Goal: Task Accomplishment & Management: Manage account settings

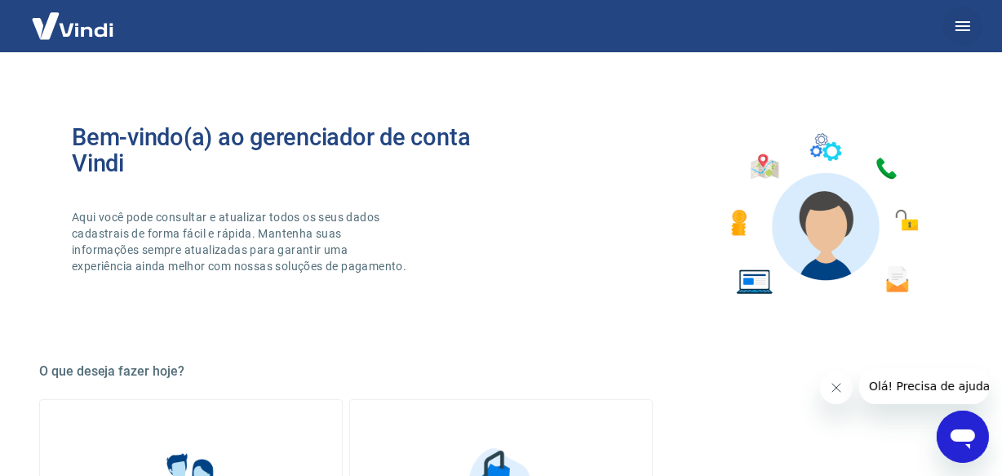
click at [972, 28] on icon "button" at bounding box center [963, 26] width 20 height 20
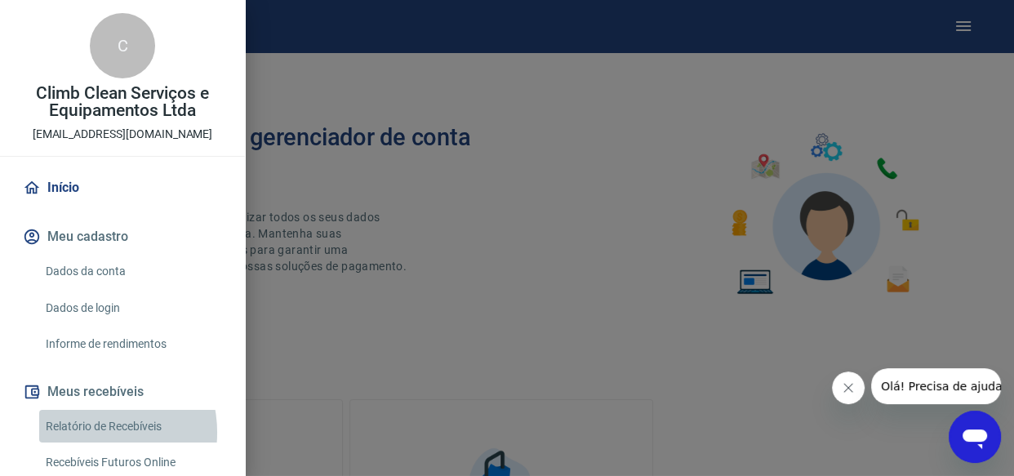
click at [87, 432] on link "Relatório de Recebíveis" at bounding box center [132, 426] width 186 height 33
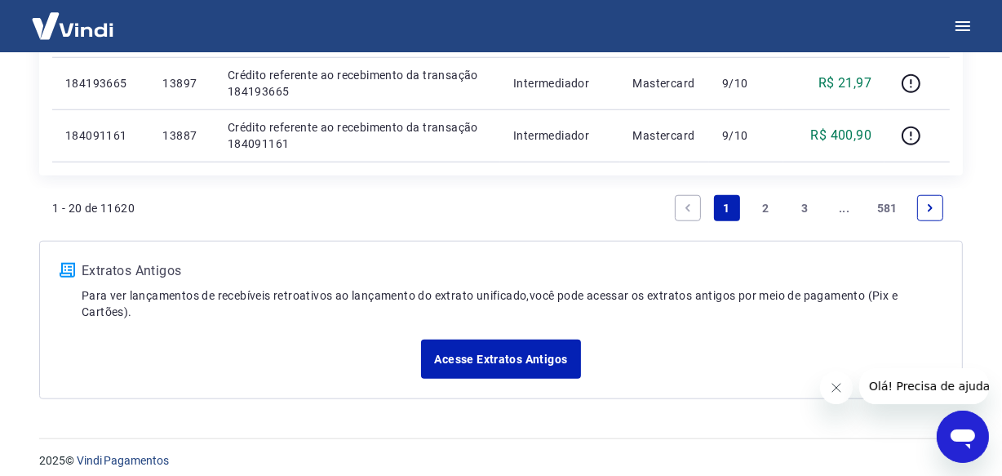
scroll to position [1361, 0]
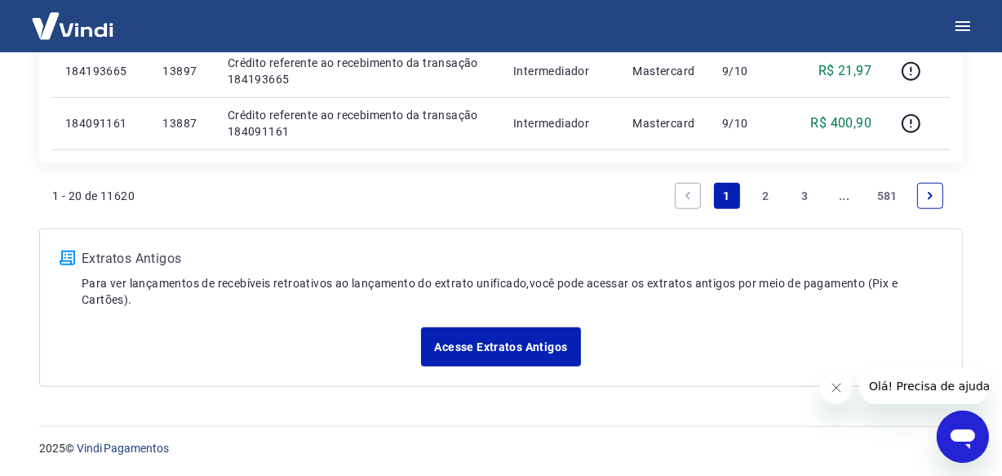
click at [807, 196] on link "3" at bounding box center [805, 196] width 26 height 26
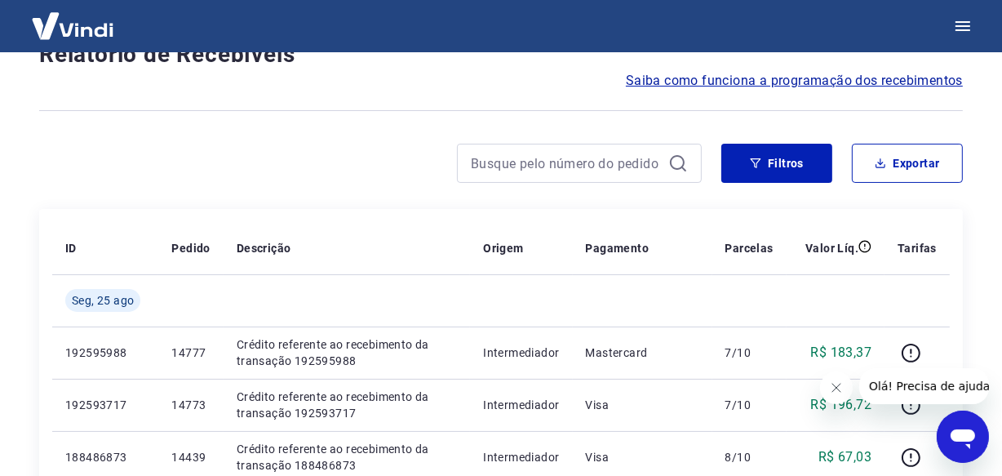
scroll to position [1413, 0]
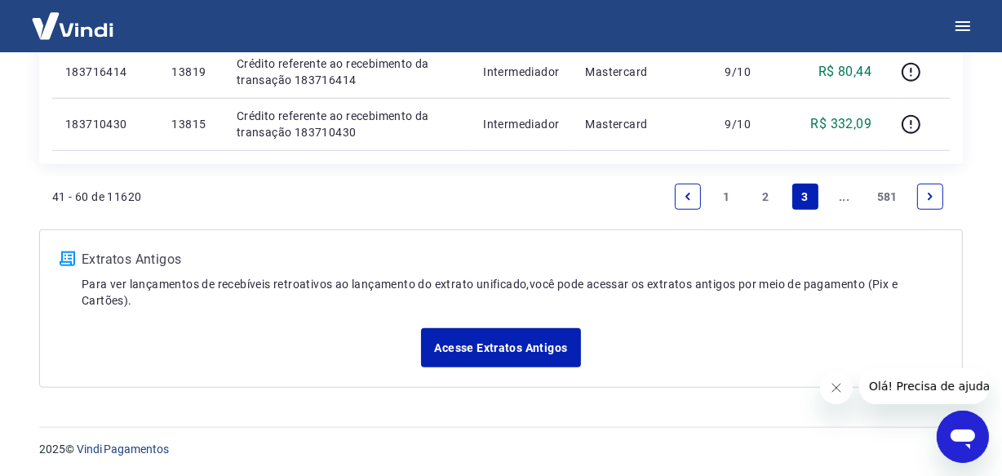
click at [927, 193] on icon "Next page" at bounding box center [930, 196] width 11 height 11
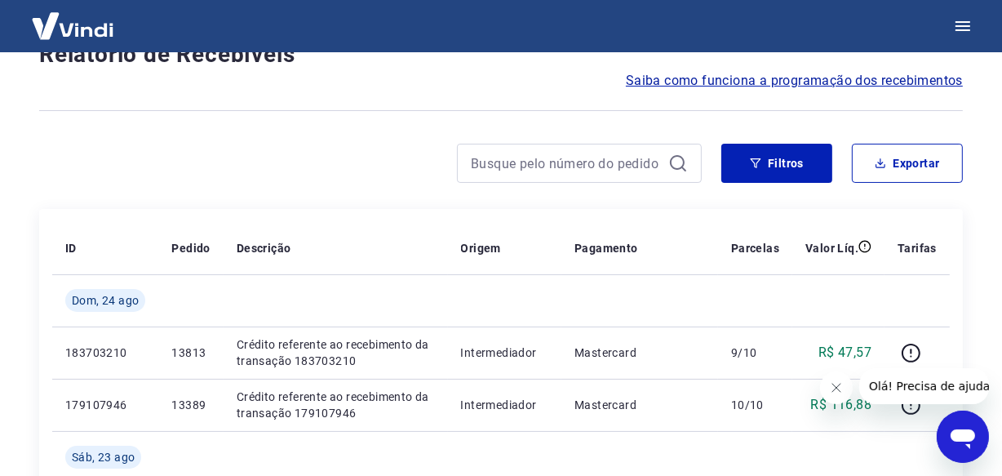
scroll to position [1518, 0]
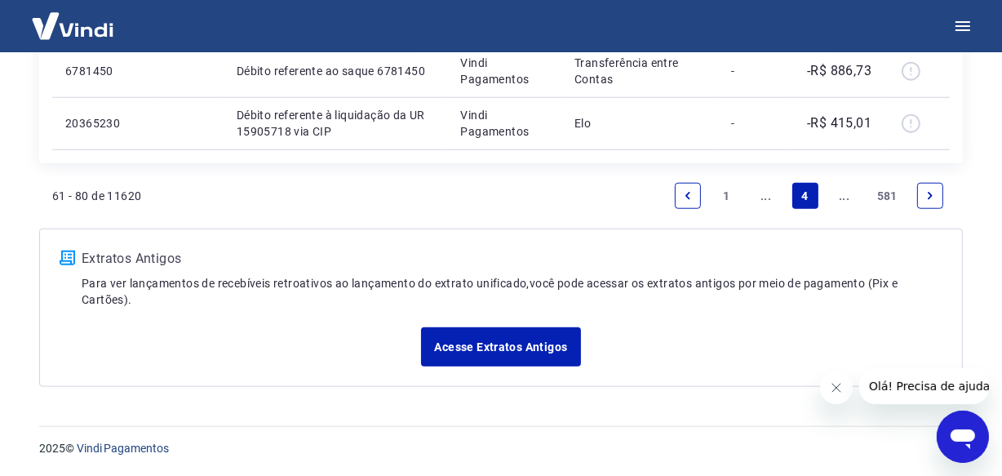
click at [930, 187] on link "Next page" at bounding box center [930, 196] width 26 height 26
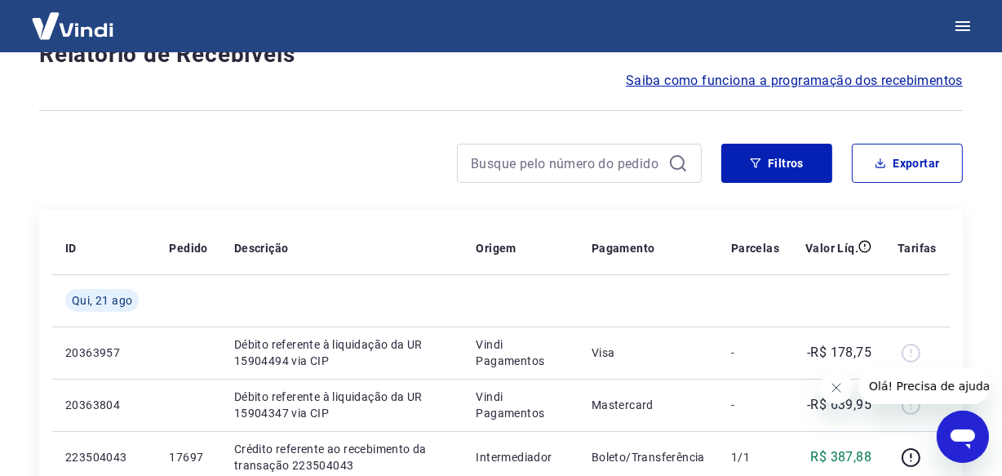
scroll to position [1413, 0]
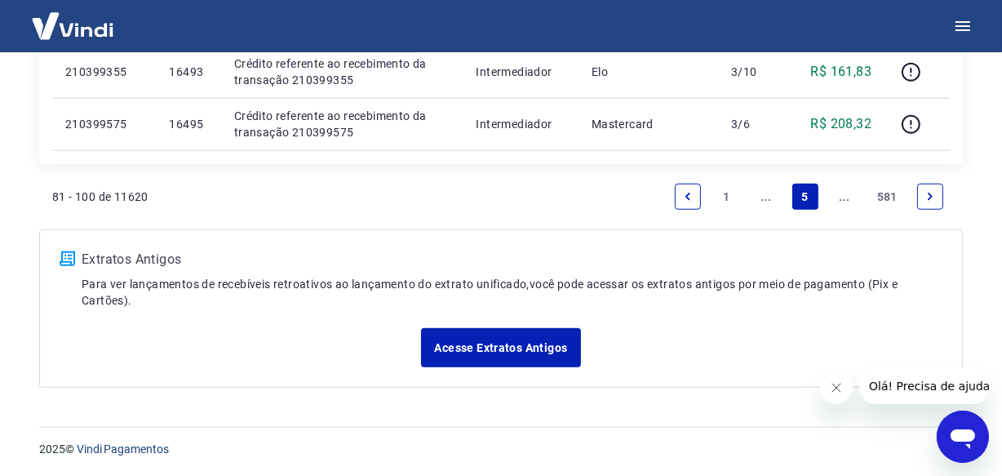
click at [932, 193] on icon "Next page" at bounding box center [930, 196] width 11 height 11
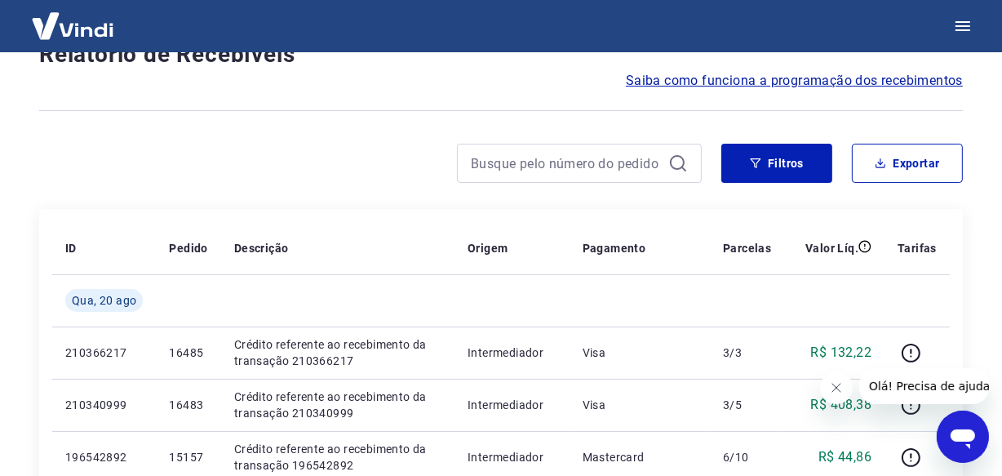
scroll to position [1465, 0]
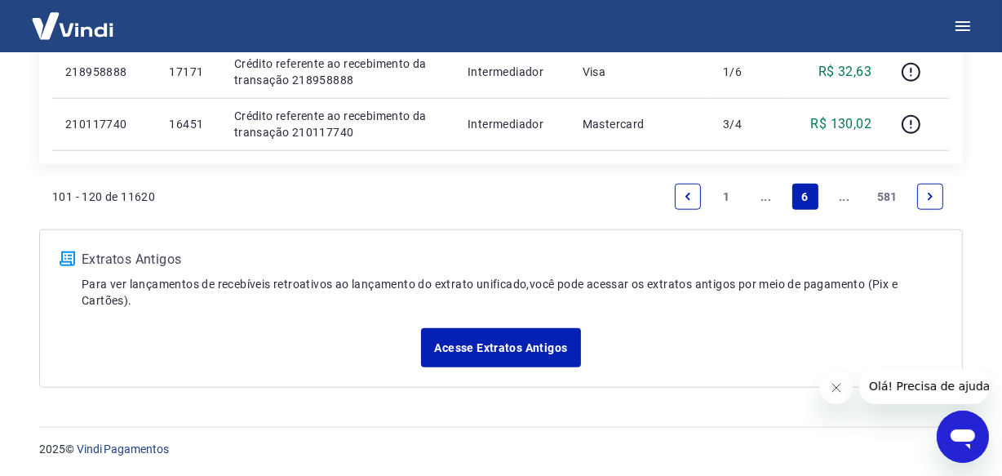
click at [926, 191] on icon "Next page" at bounding box center [930, 196] width 11 height 11
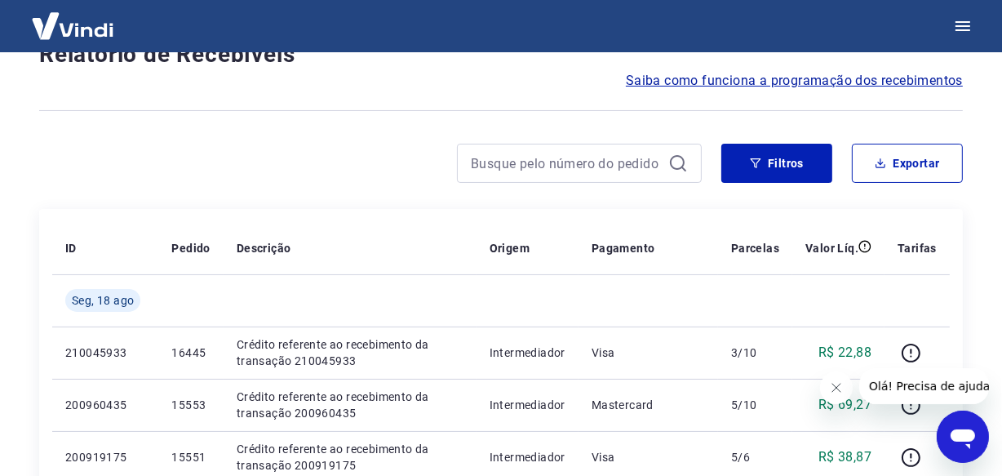
scroll to position [1465, 0]
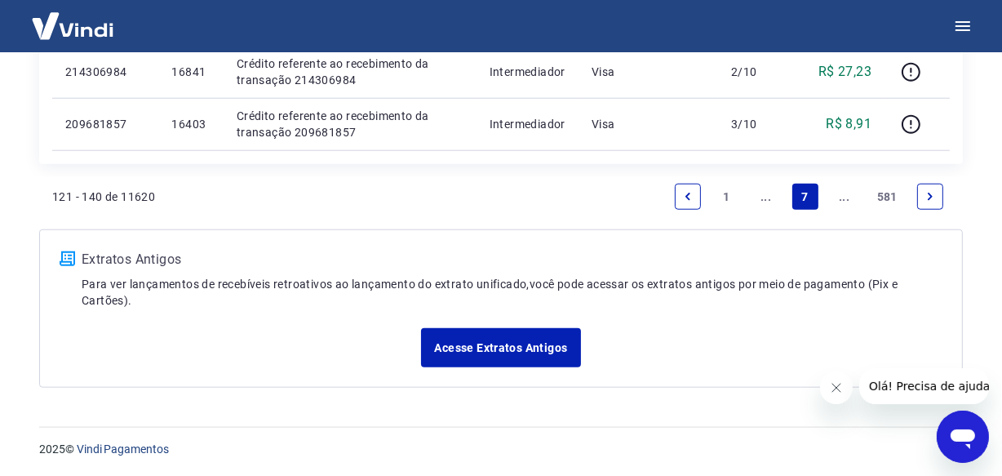
click at [925, 191] on icon "Next page" at bounding box center [930, 196] width 11 height 11
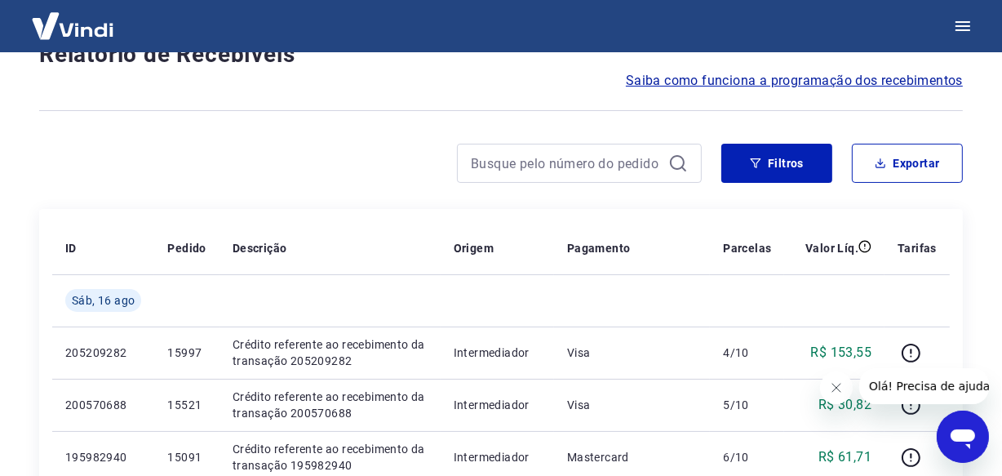
scroll to position [1465, 0]
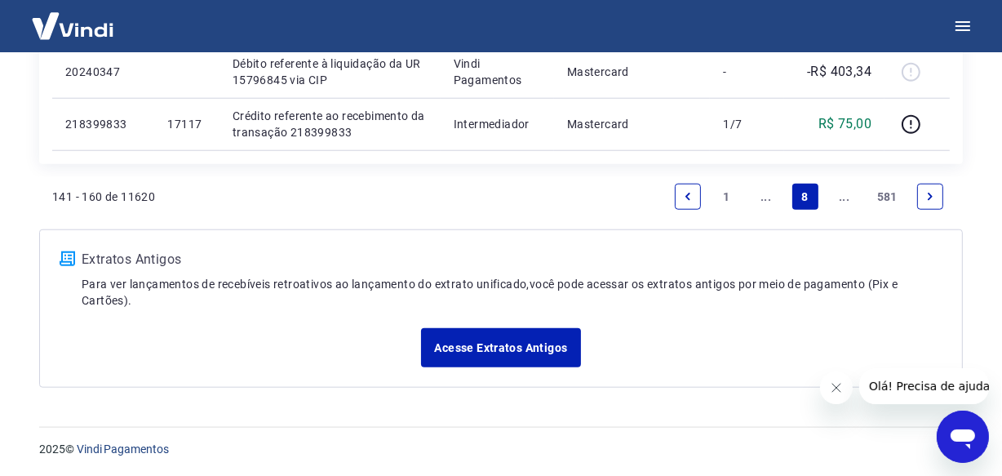
click at [925, 191] on icon "Next page" at bounding box center [930, 196] width 11 height 11
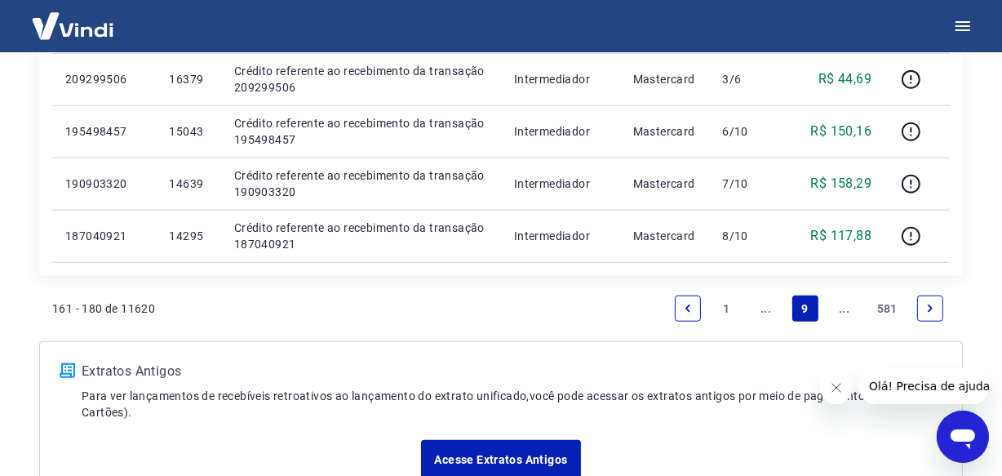
scroll to position [1413, 0]
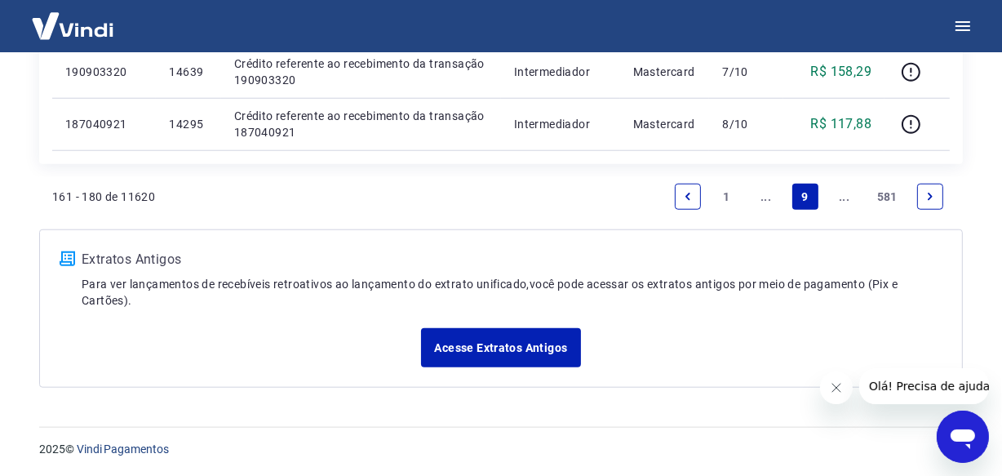
click at [923, 195] on link "Next page" at bounding box center [930, 197] width 26 height 26
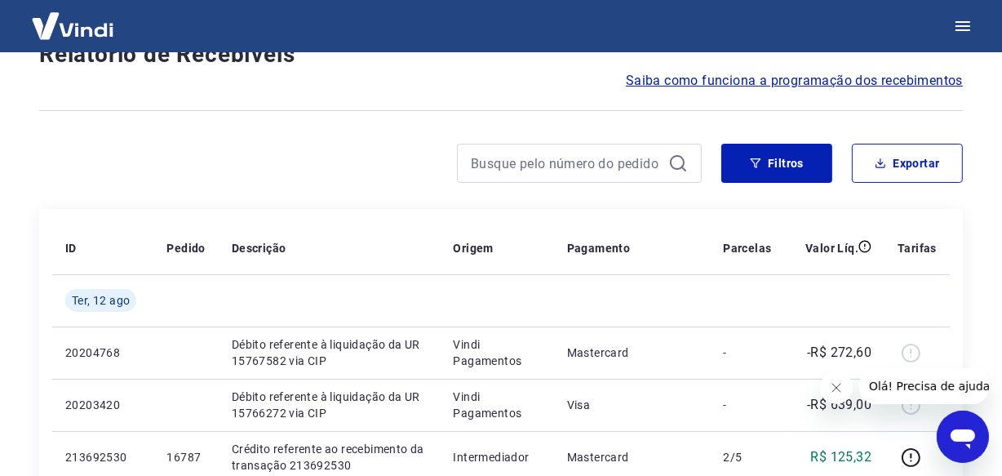
scroll to position [1413, 0]
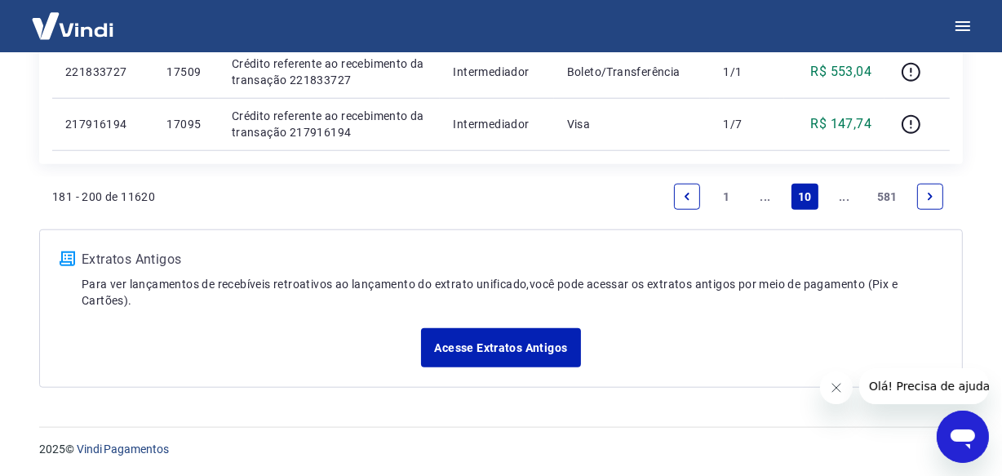
click at [923, 195] on link "Next page" at bounding box center [930, 197] width 26 height 26
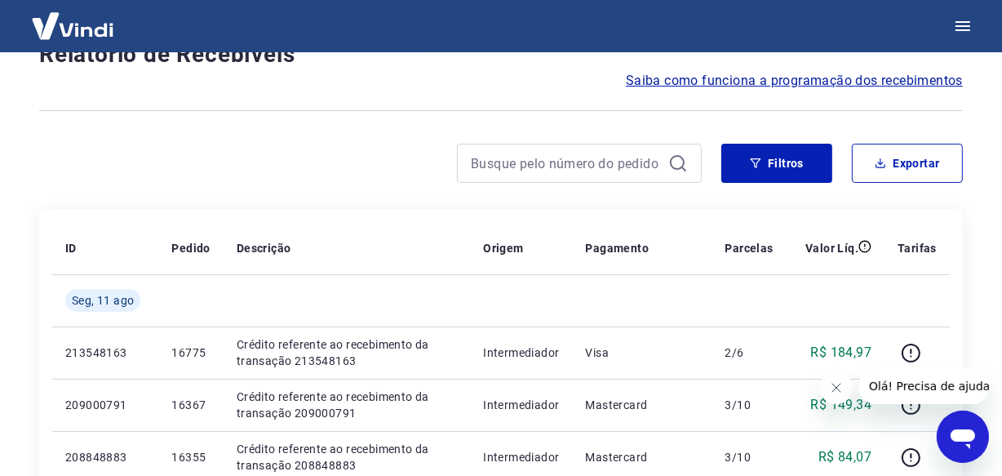
scroll to position [1413, 0]
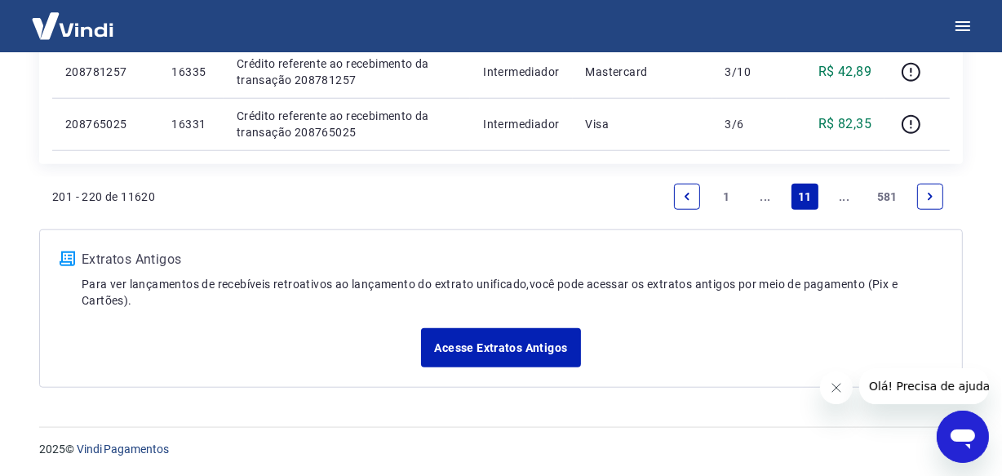
click at [923, 195] on link "Next page" at bounding box center [930, 197] width 26 height 26
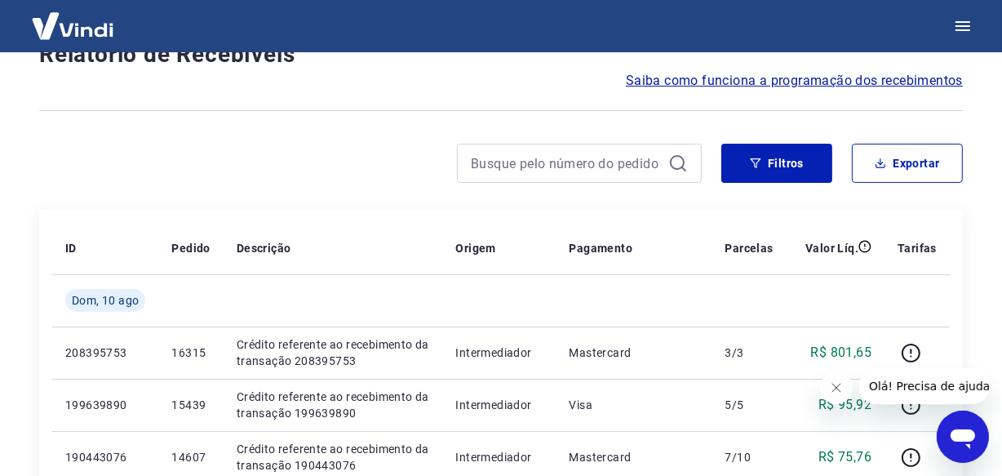
scroll to position [1465, 0]
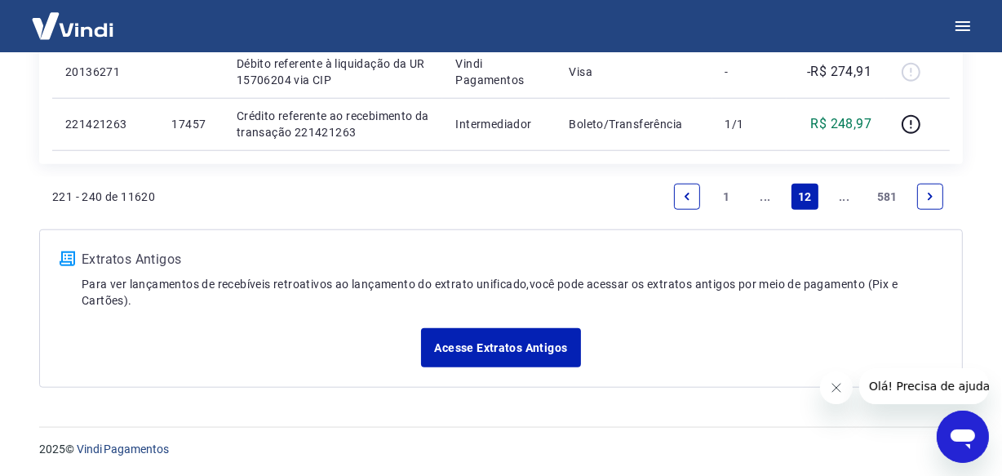
click at [923, 195] on link "Next page" at bounding box center [930, 197] width 26 height 26
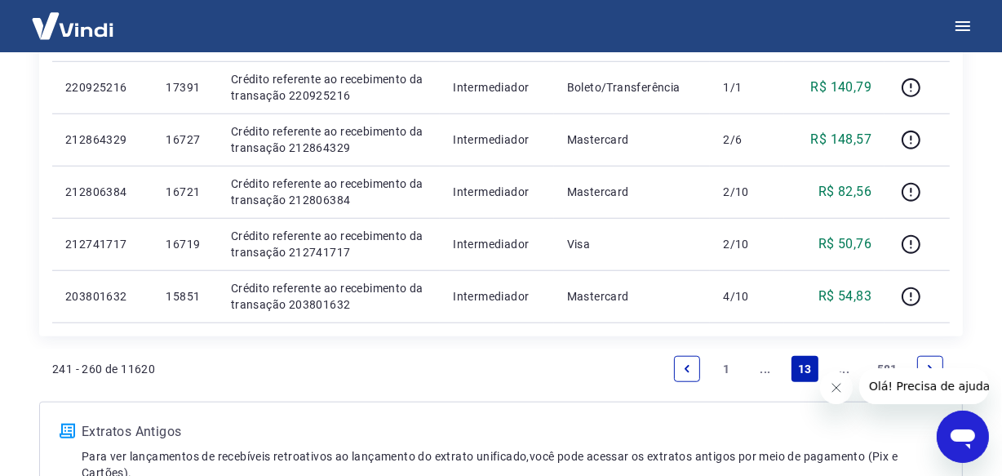
scroll to position [1413, 0]
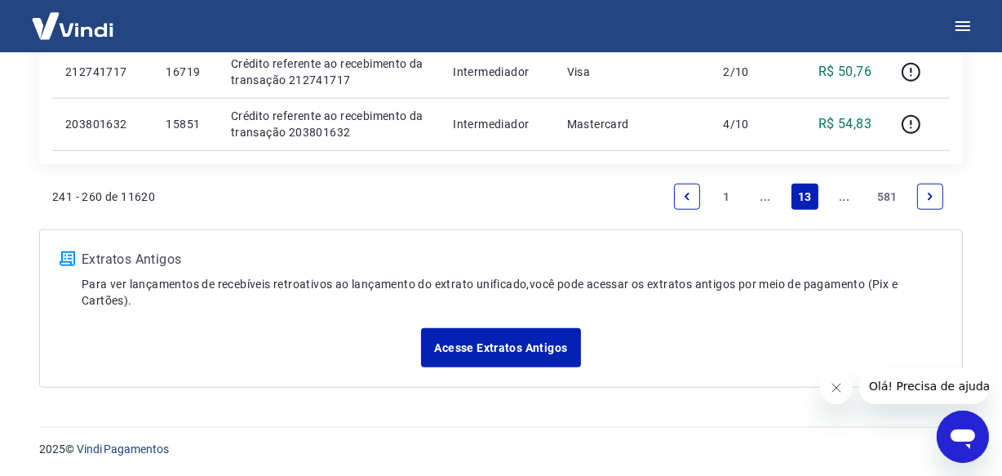
click at [923, 191] on link "Next page" at bounding box center [930, 197] width 26 height 26
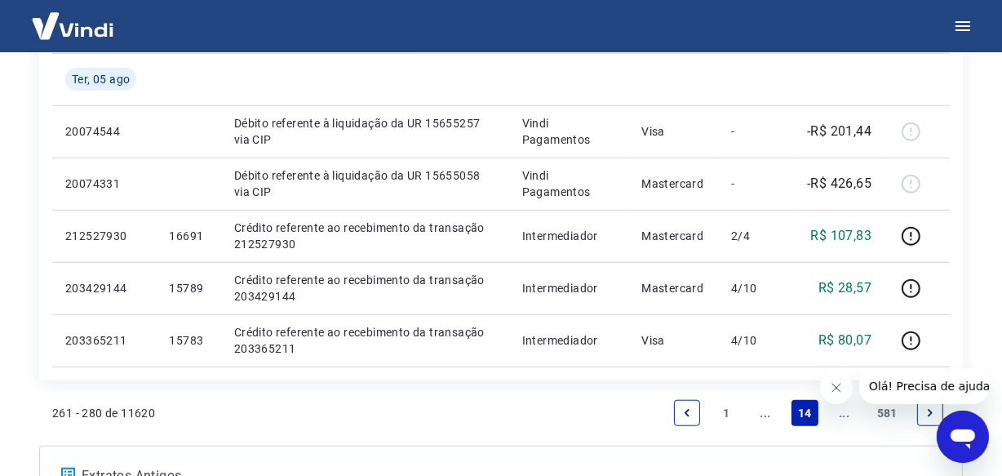
scroll to position [1465, 0]
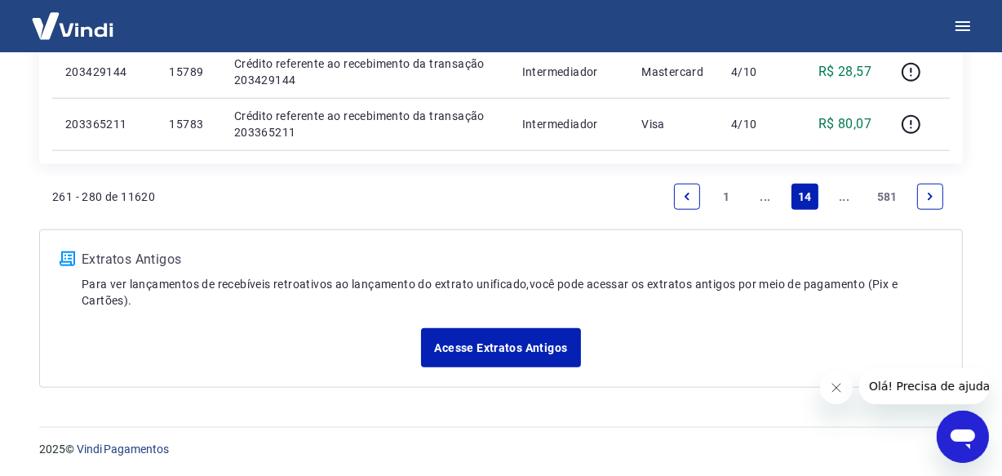
click at [930, 195] on icon "Next page" at bounding box center [930, 196] width 5 height 7
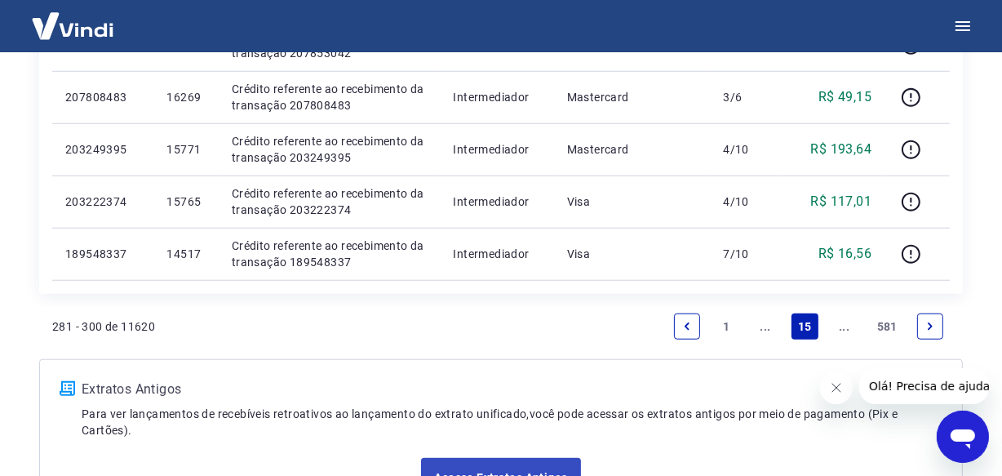
scroll to position [1413, 0]
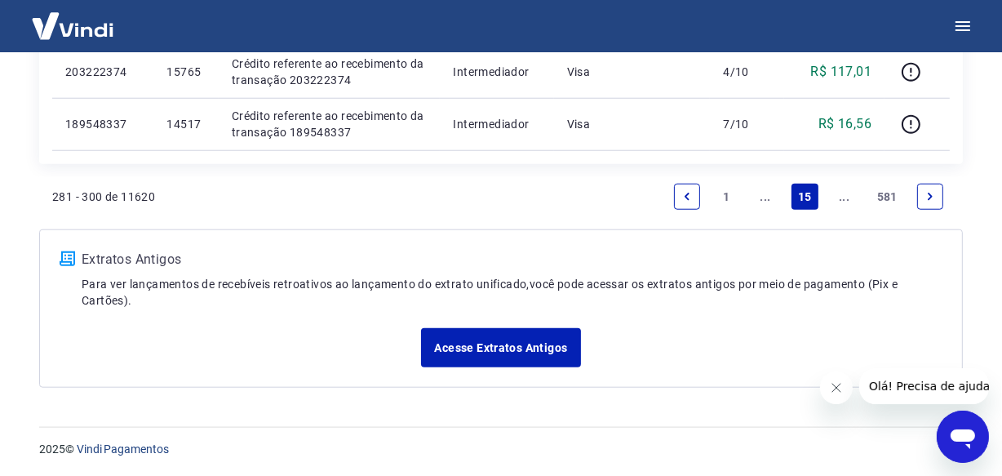
click at [922, 192] on link "Next page" at bounding box center [930, 197] width 26 height 26
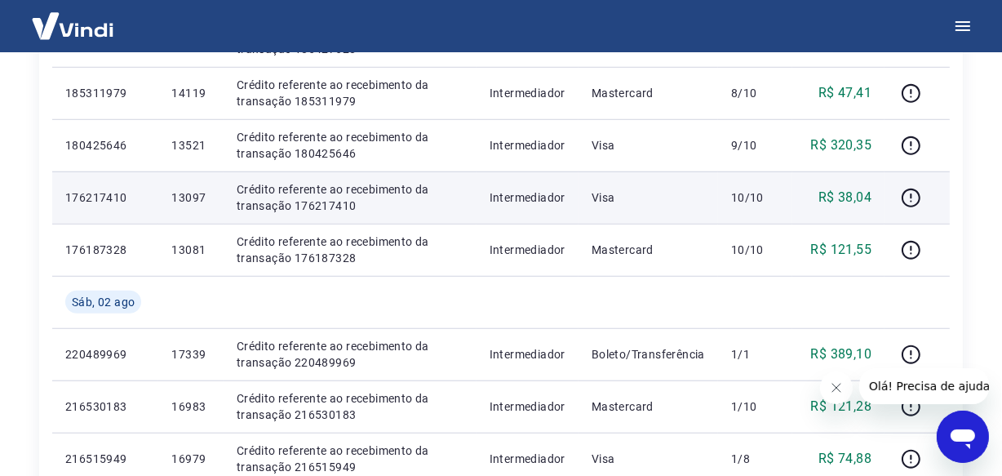
scroll to position [1465, 0]
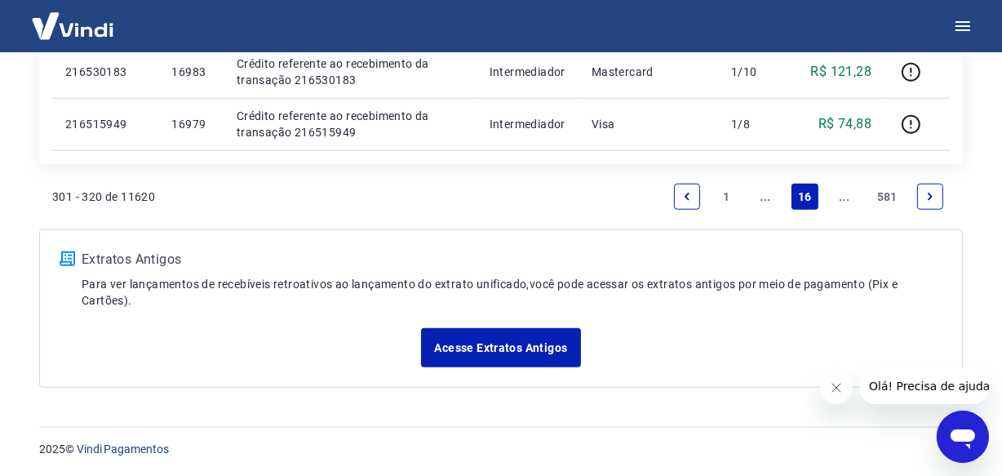
click at [932, 199] on icon "Next page" at bounding box center [930, 196] width 11 height 11
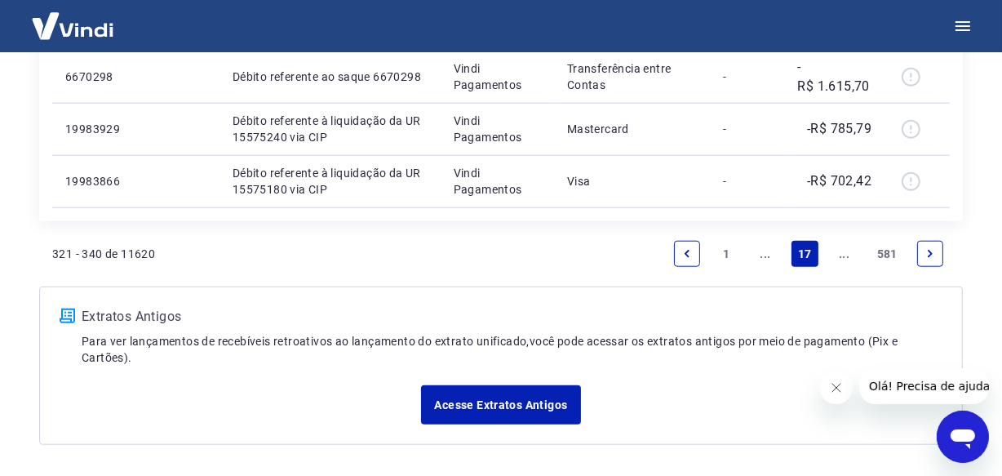
scroll to position [1465, 0]
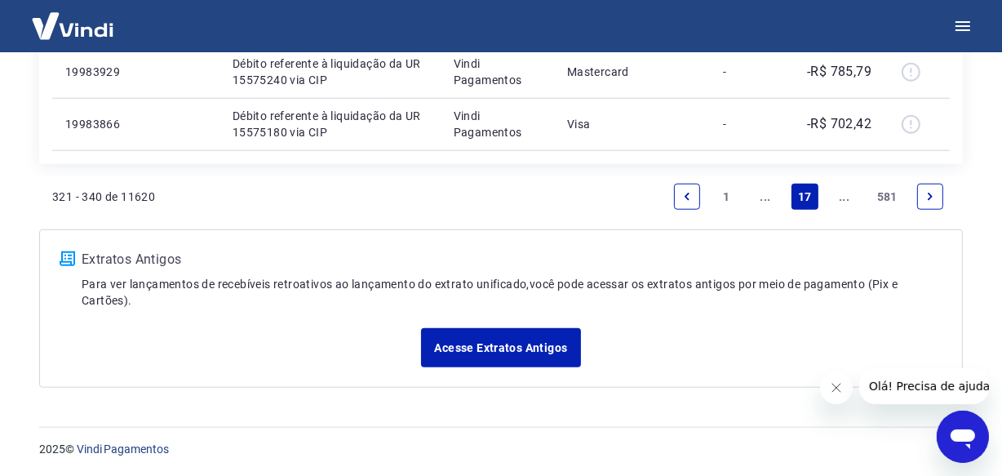
click at [934, 193] on icon "Next page" at bounding box center [930, 196] width 11 height 11
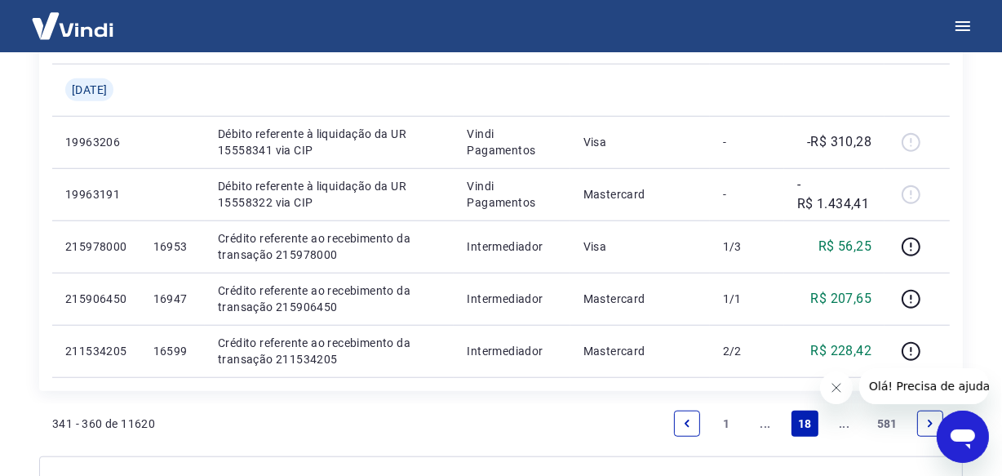
scroll to position [1191, 0]
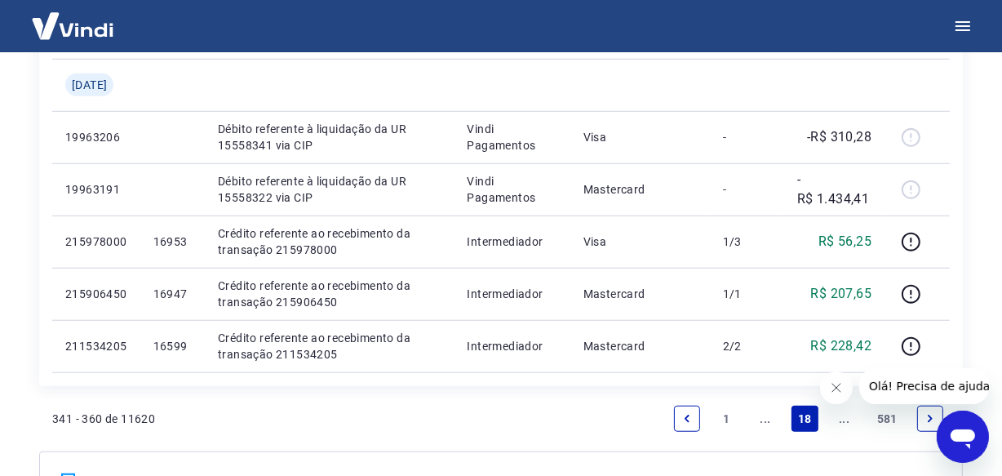
click at [920, 423] on link "Next page" at bounding box center [930, 419] width 26 height 26
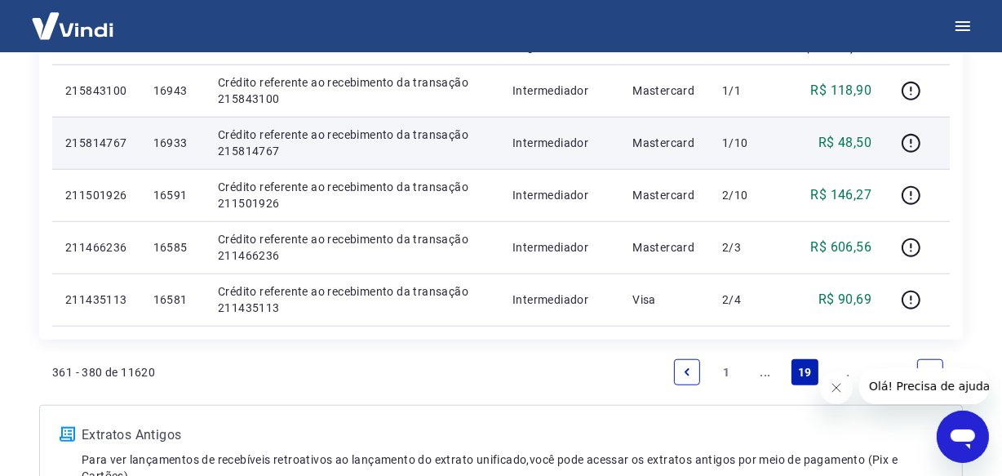
scroll to position [1261, 0]
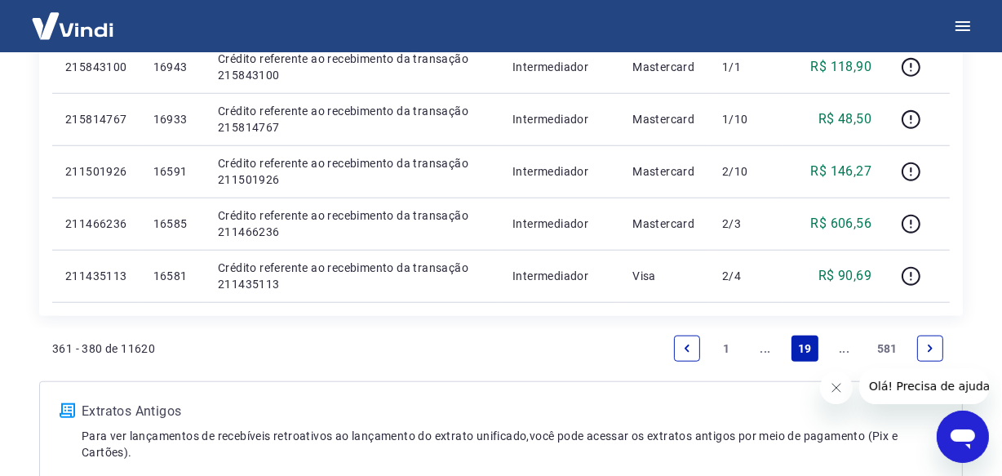
click at [926, 356] on link "Next page" at bounding box center [930, 348] width 26 height 26
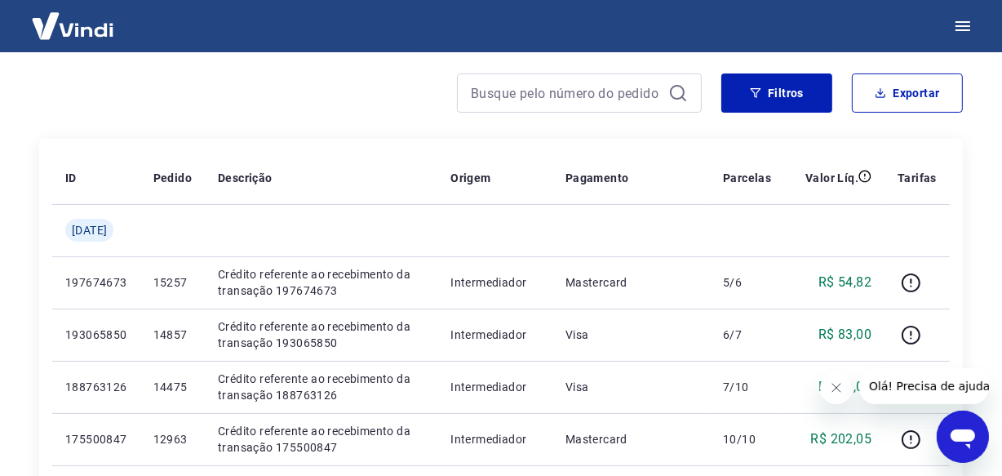
scroll to position [296, 0]
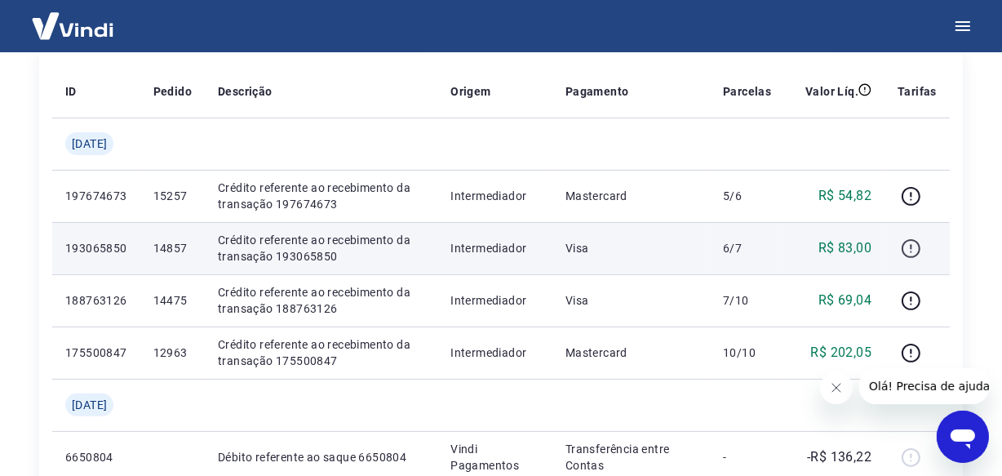
click at [908, 246] on icon "button" at bounding box center [911, 248] width 20 height 20
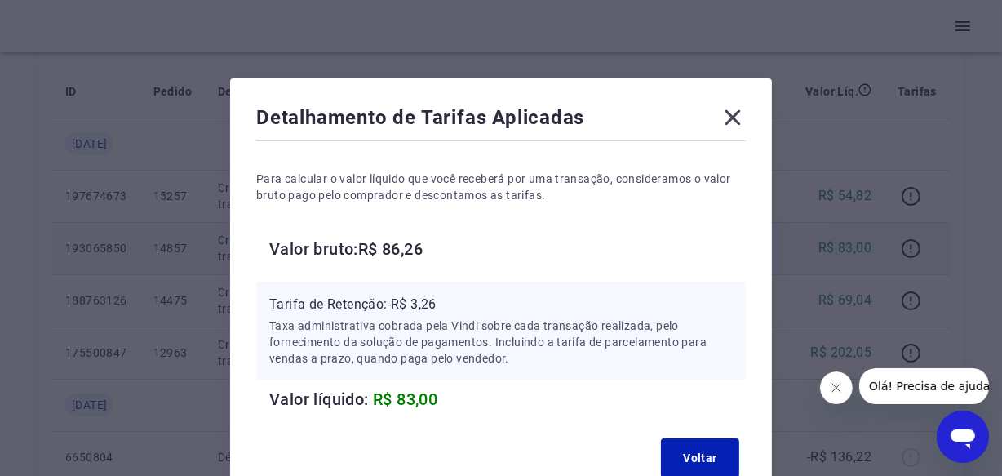
click at [731, 118] on icon at bounding box center [734, 118] width 16 height 16
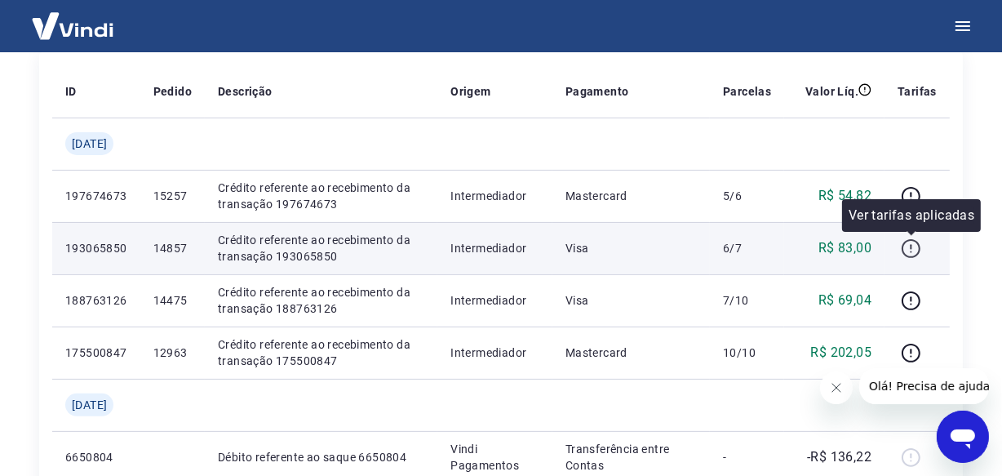
click at [913, 256] on icon "button" at bounding box center [911, 248] width 20 height 20
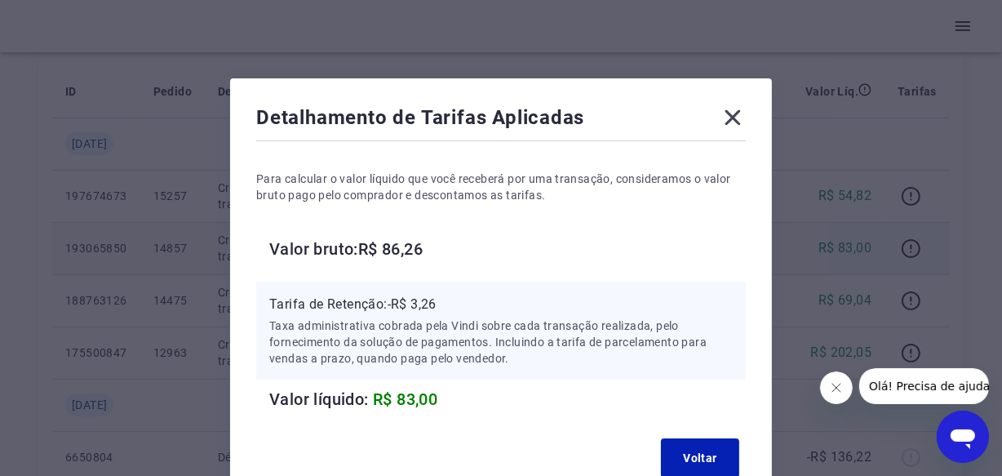
click at [736, 116] on icon at bounding box center [733, 117] width 26 height 26
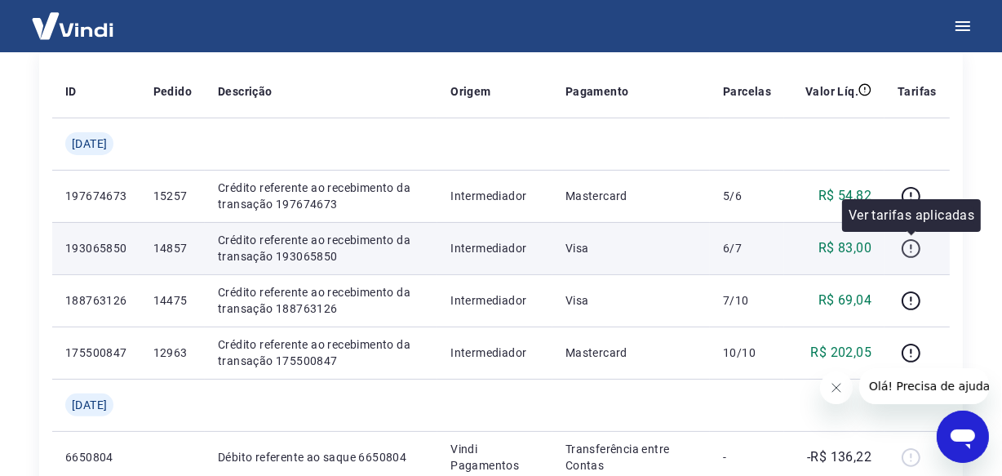
click at [907, 251] on icon "button" at bounding box center [911, 248] width 20 height 20
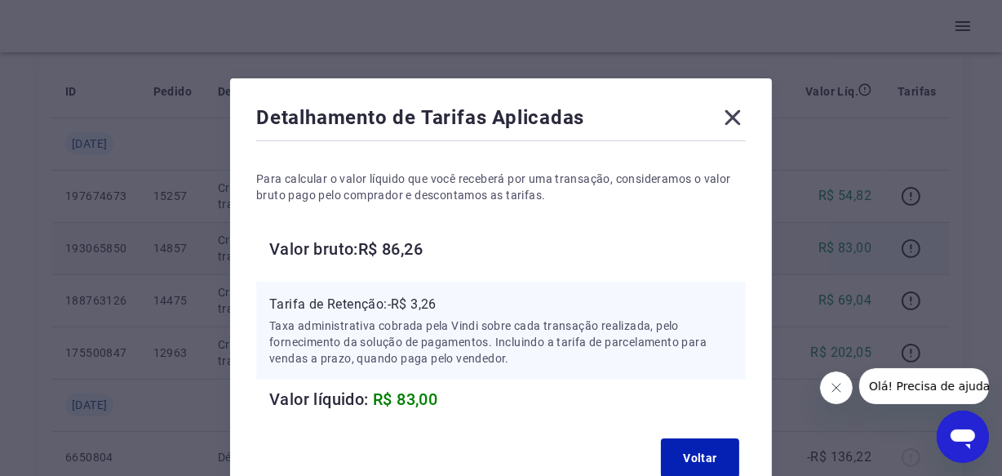
click at [740, 120] on icon at bounding box center [733, 117] width 26 height 26
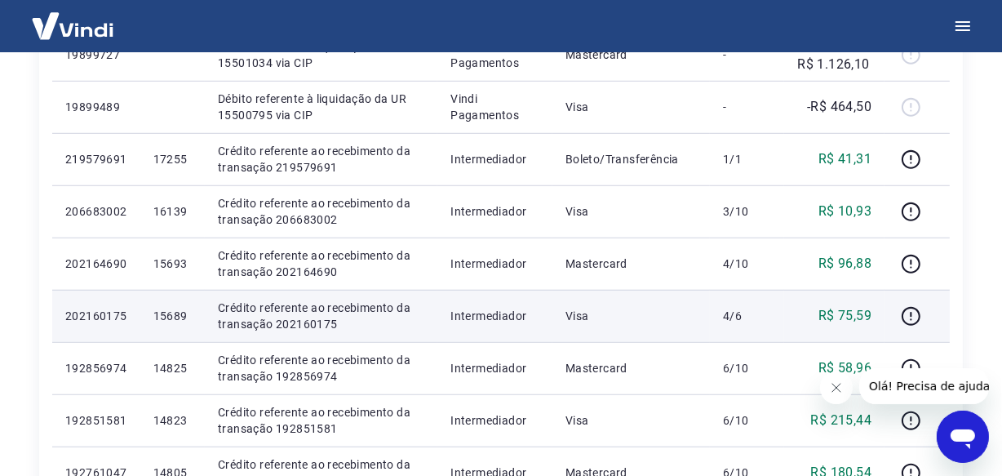
scroll to position [1038, 0]
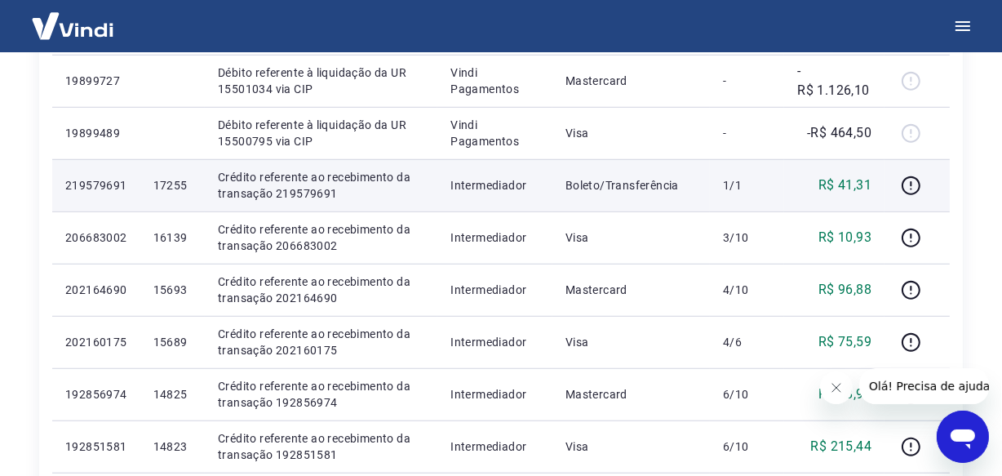
click at [212, 205] on td "Crédito referente ao recebimento da transação 219579691" at bounding box center [321, 185] width 233 height 52
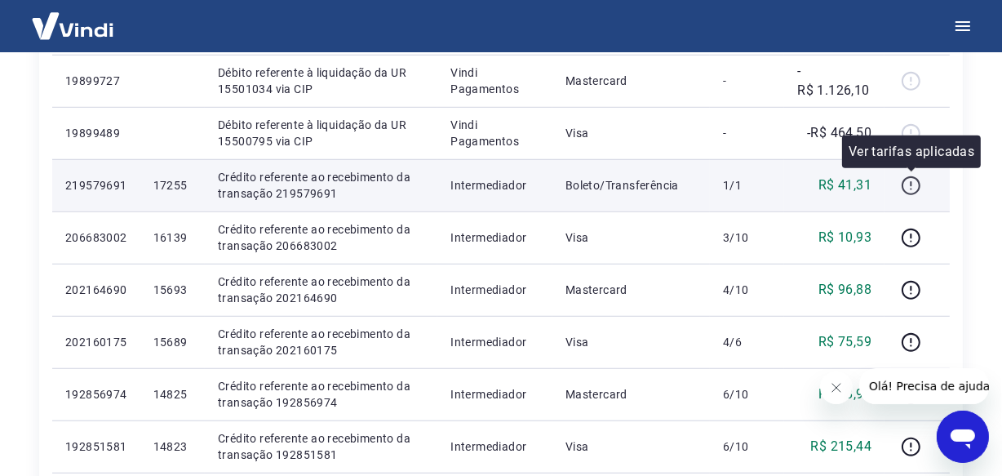
click at [903, 184] on icon "button" at bounding box center [911, 185] width 19 height 19
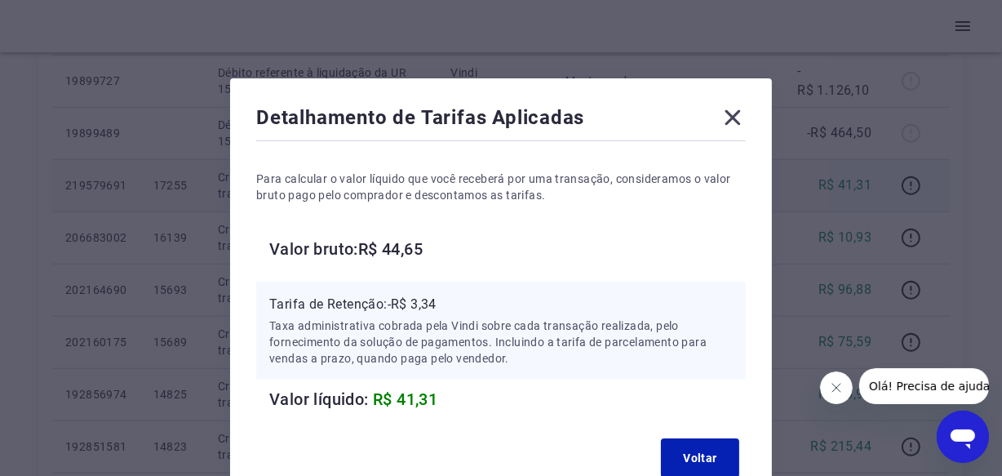
click at [730, 118] on icon at bounding box center [734, 118] width 16 height 16
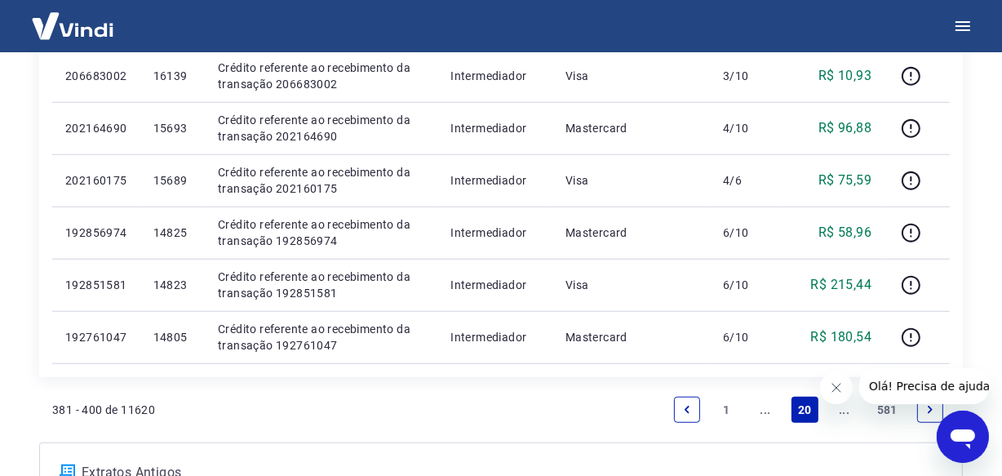
scroll to position [1218, 0]
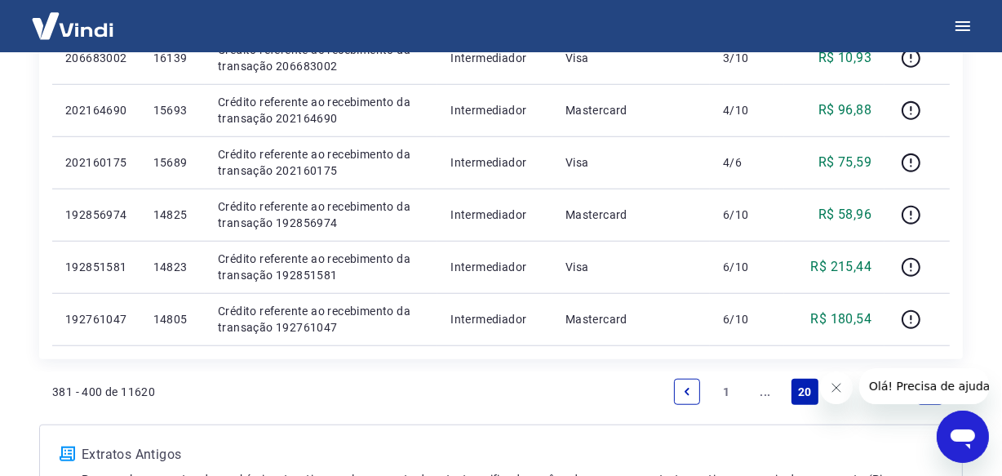
drag, startPoint x: 1008, startPoint y: 313, endPoint x: 988, endPoint y: 340, distance: 33.8
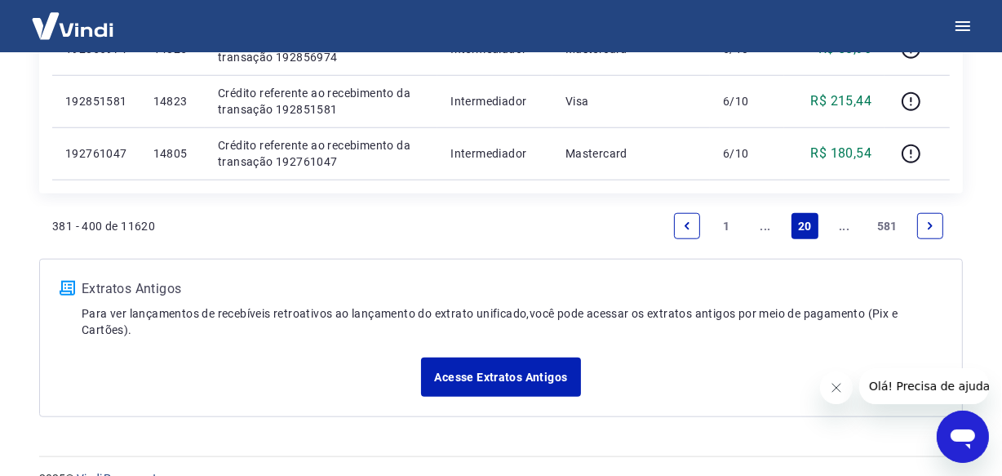
scroll to position [1409, 0]
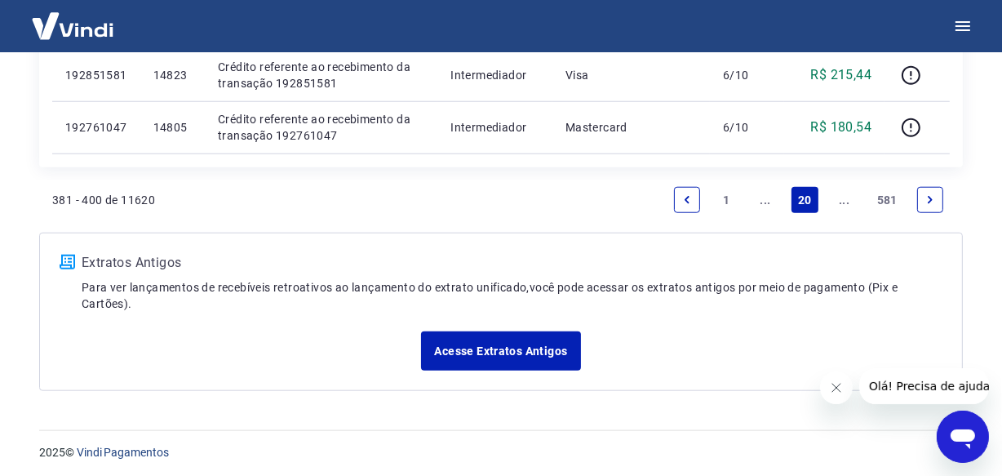
click at [939, 198] on link "Next page" at bounding box center [930, 200] width 26 height 26
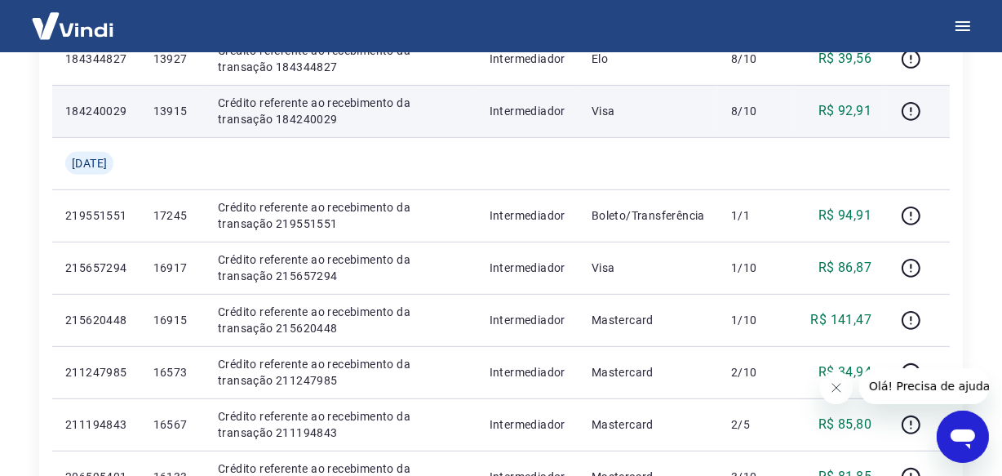
scroll to position [624, 0]
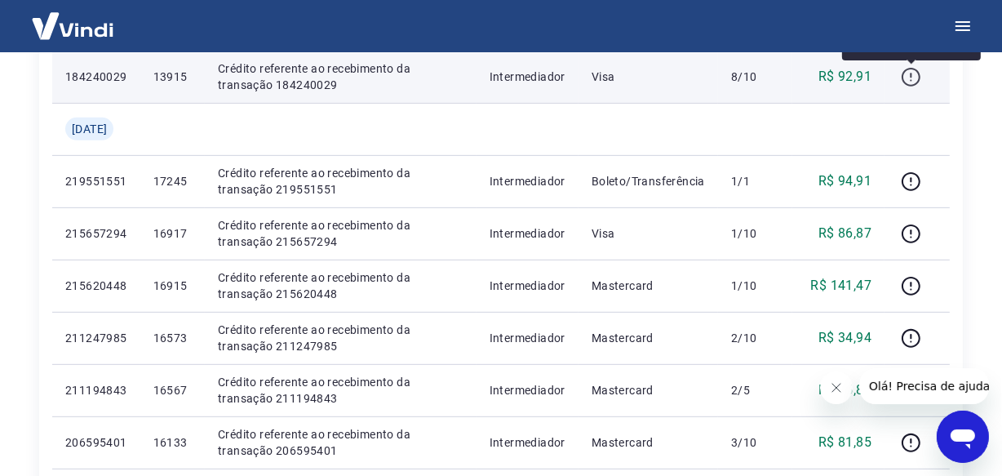
click at [906, 82] on icon "button" at bounding box center [911, 77] width 19 height 19
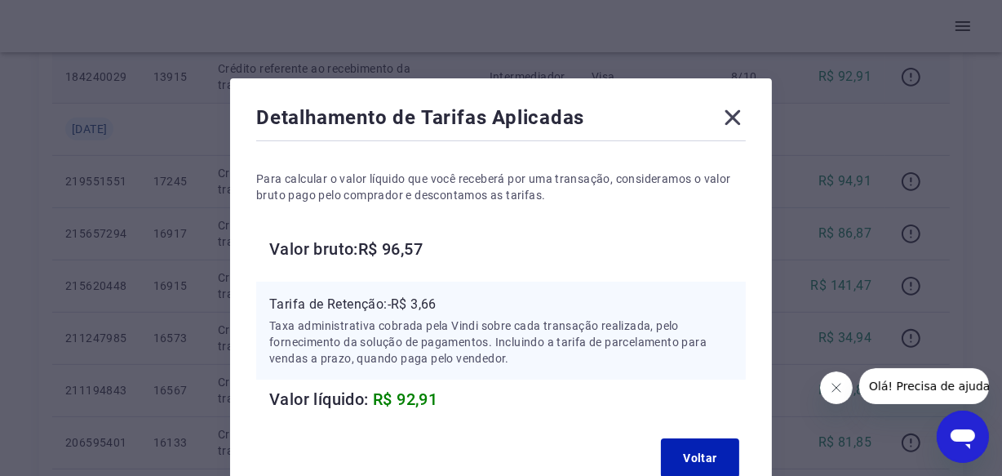
click at [727, 117] on icon at bounding box center [733, 117] width 26 height 26
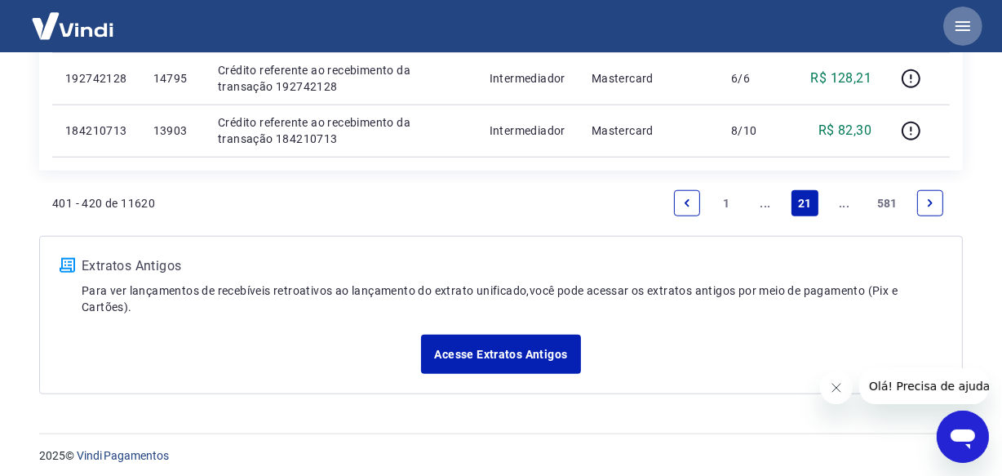
scroll to position [1413, 0]
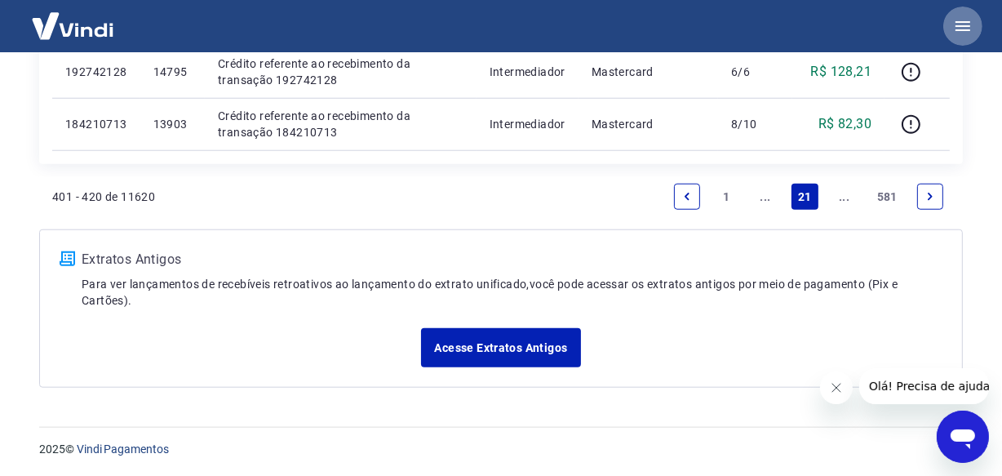
click at [922, 189] on link "Next page" at bounding box center [930, 197] width 26 height 26
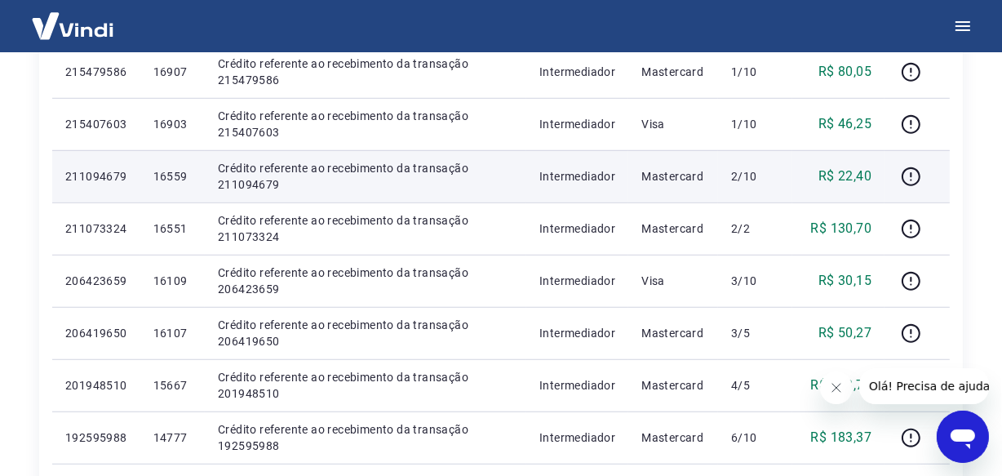
scroll to position [1031, 0]
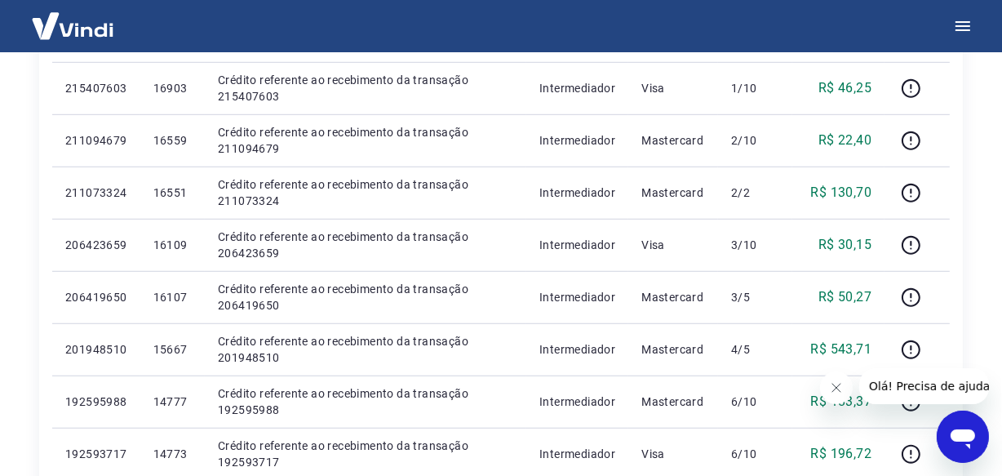
drag, startPoint x: 224, startPoint y: 137, endPoint x: 20, endPoint y: 155, distance: 204.8
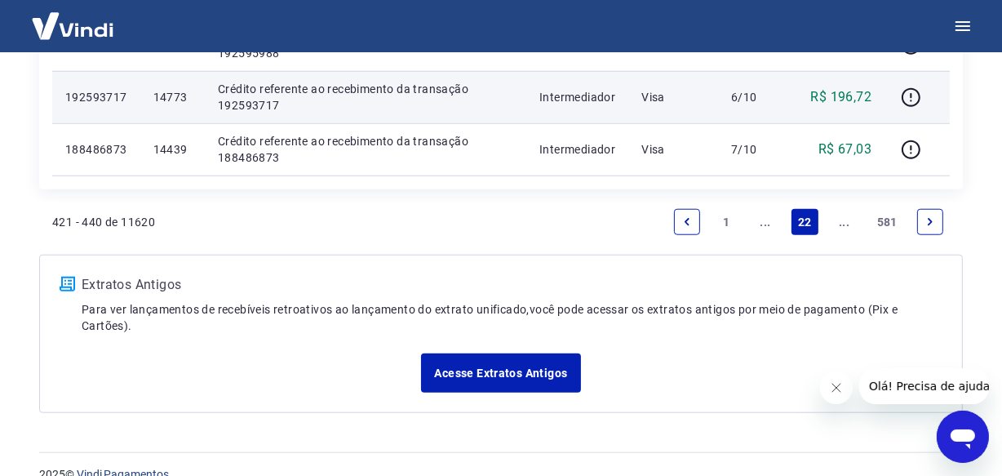
scroll to position [1413, 0]
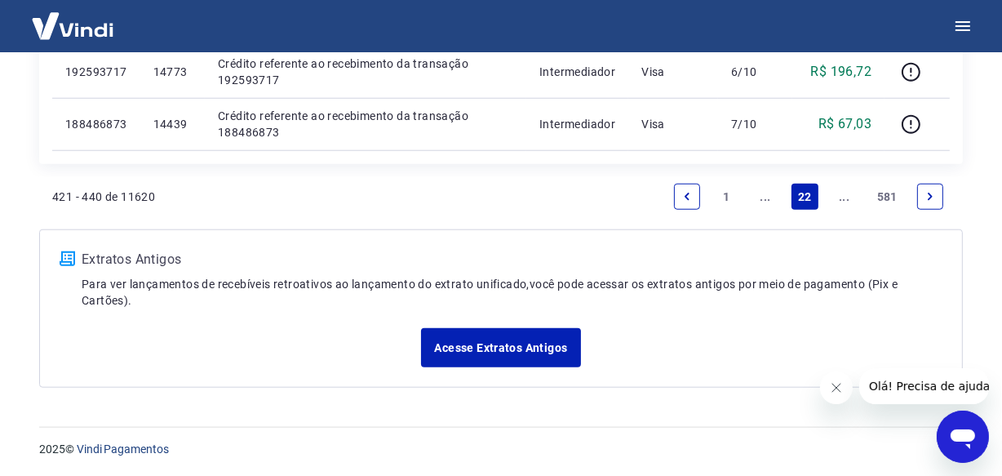
click at [926, 192] on icon "Next page" at bounding box center [930, 196] width 11 height 11
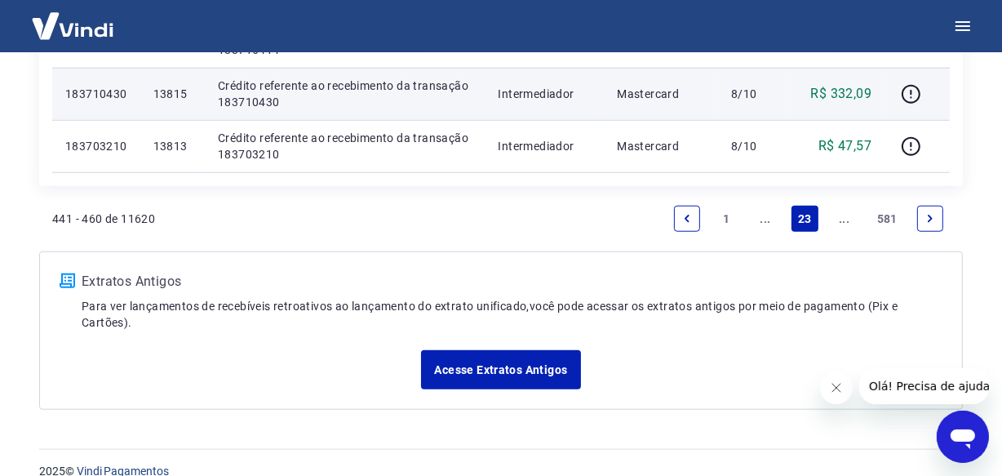
scroll to position [1413, 0]
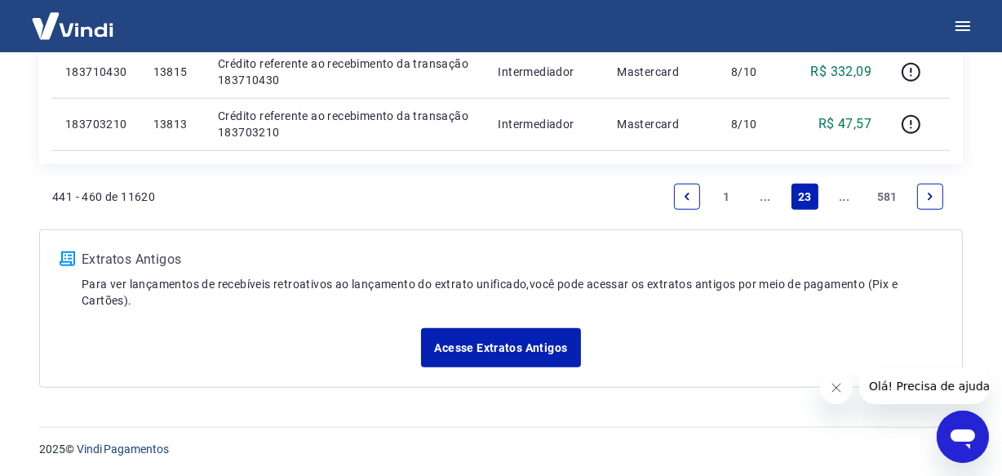
click at [924, 187] on link "Next page" at bounding box center [930, 197] width 26 height 26
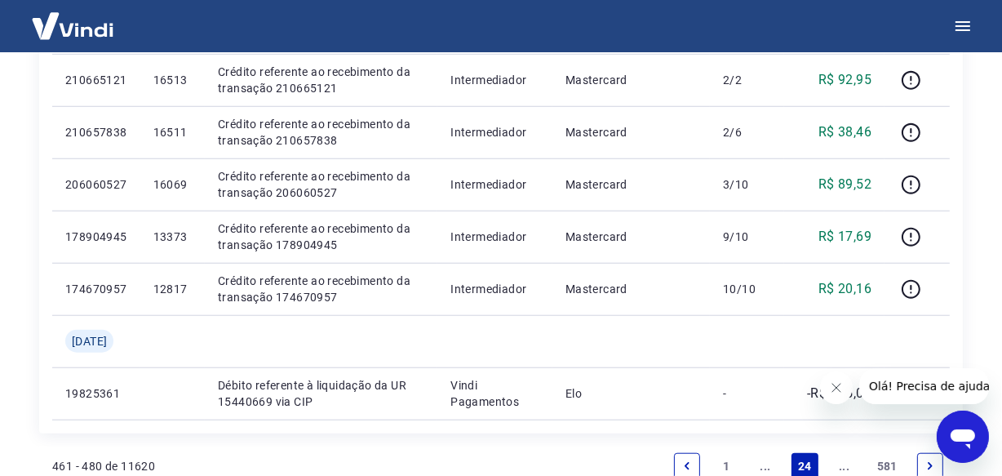
scroll to position [1287, 0]
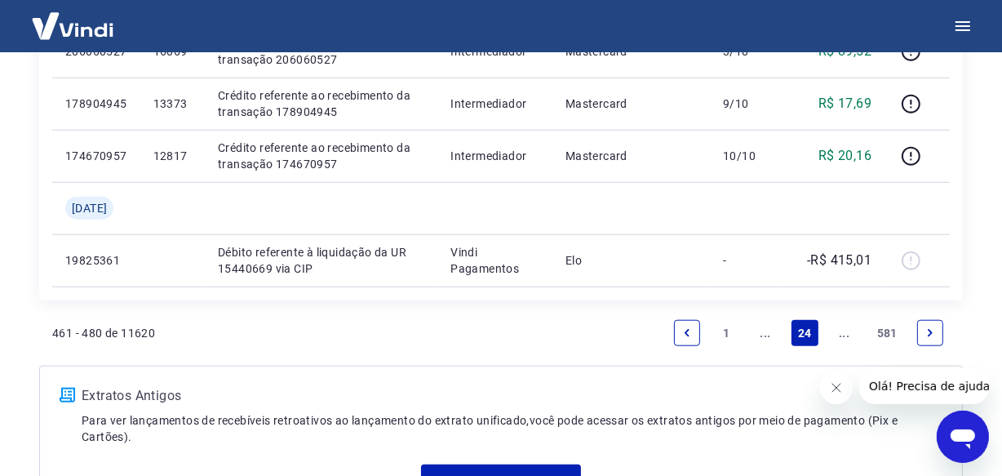
scroll to position [1391, 0]
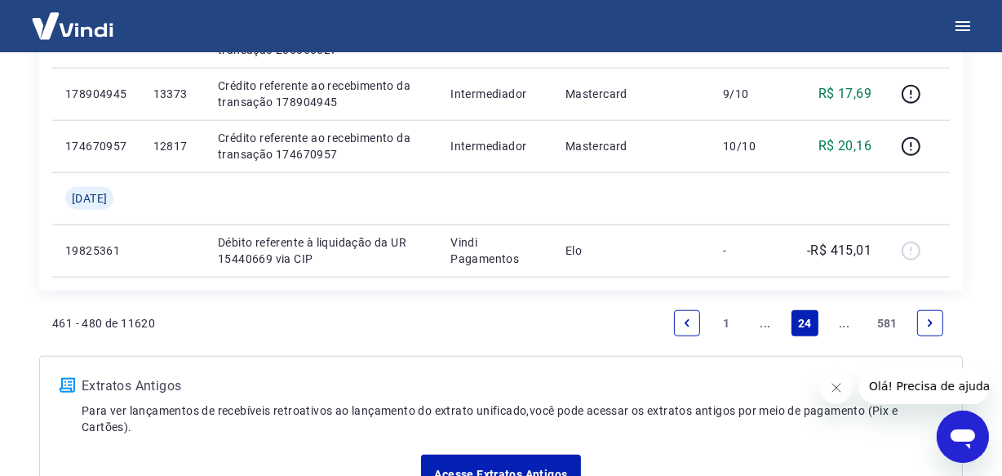
click at [925, 318] on icon "Next page" at bounding box center [930, 322] width 11 height 11
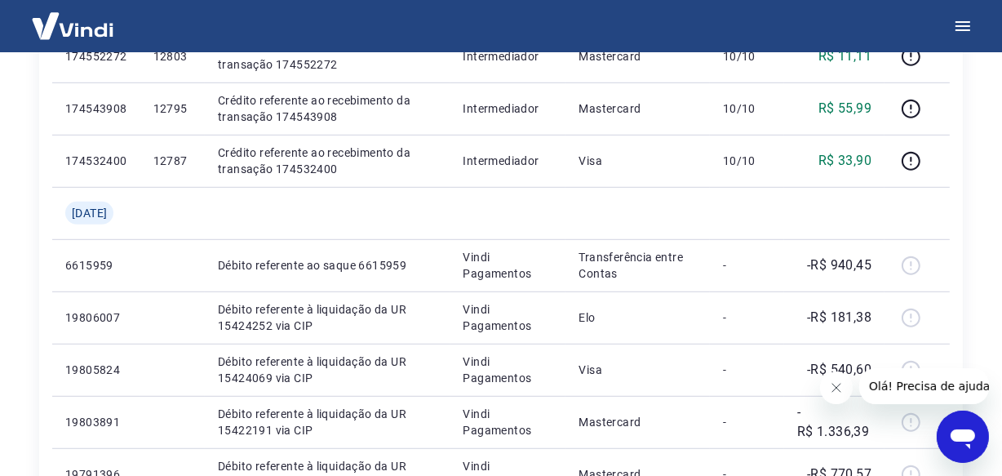
scroll to position [876, 0]
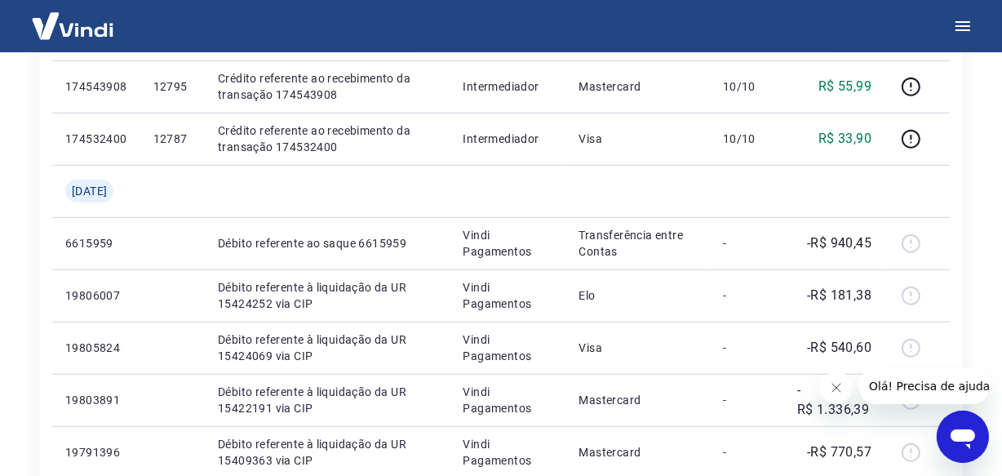
drag, startPoint x: 1012, startPoint y: 237, endPoint x: 982, endPoint y: 99, distance: 141.2
click at [982, 99] on div "Após o envio das liquidações aparecerem no Relatório de Recebíveis, elas podem …" at bounding box center [501, 61] width 963 height 1768
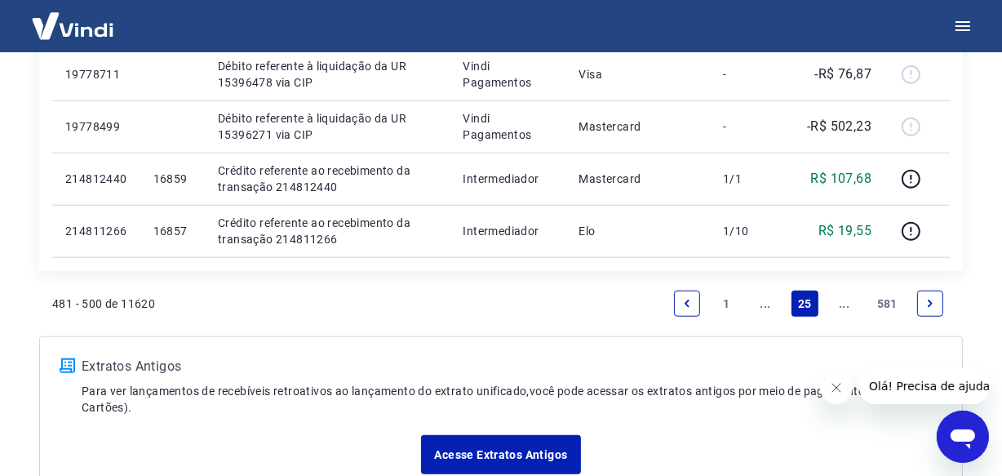
scroll to position [1413, 0]
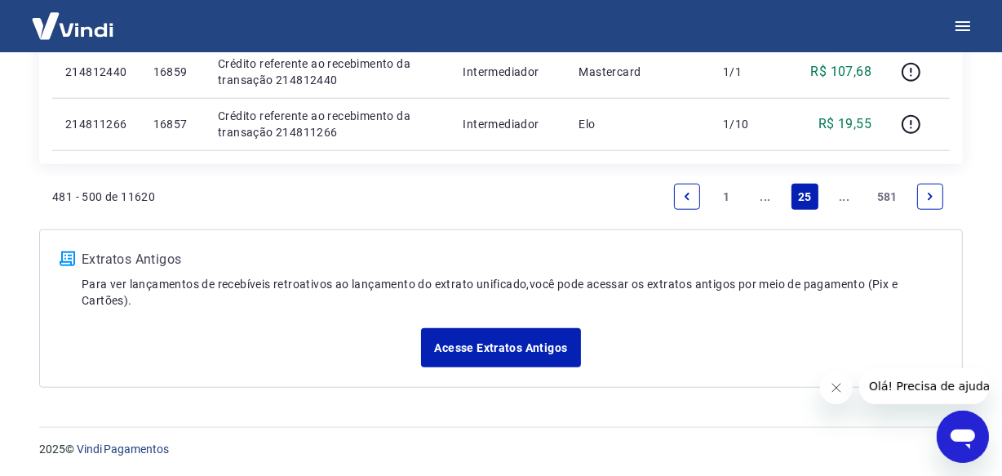
click at [923, 187] on link "Next page" at bounding box center [930, 197] width 26 height 26
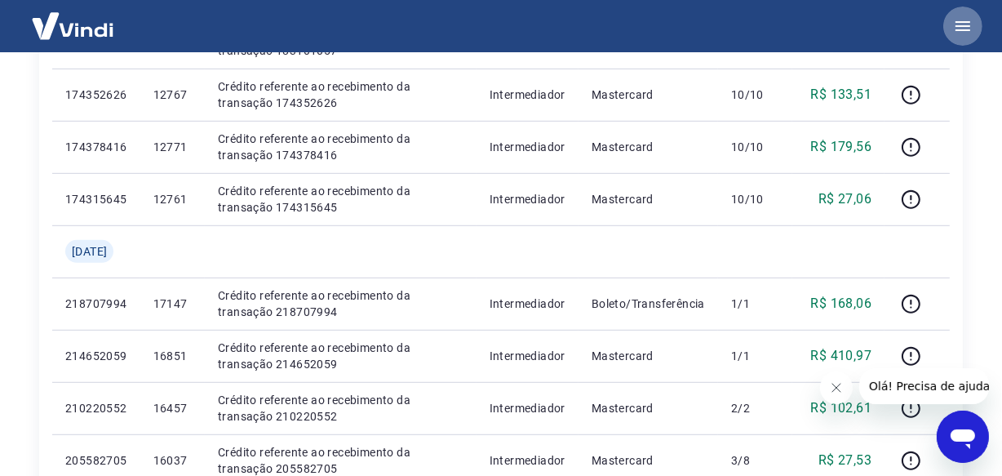
scroll to position [881, 0]
